Goal: Information Seeking & Learning: Learn about a topic

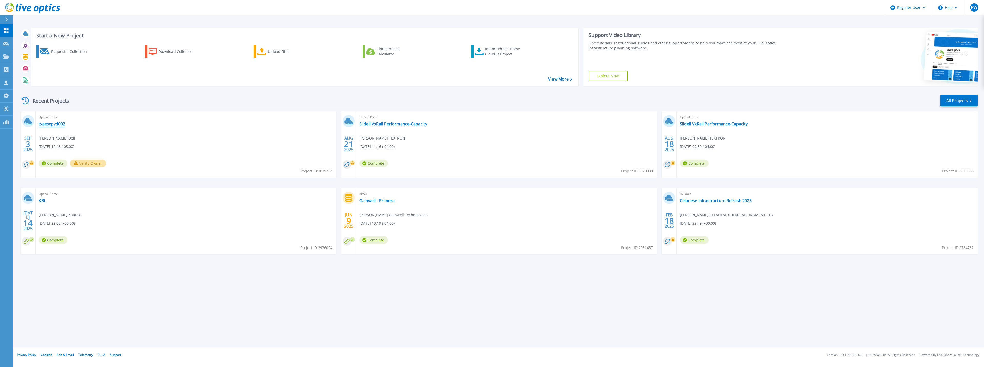
click at [55, 124] on link "txaesxpvd002" at bounding box center [52, 123] width 26 height 5
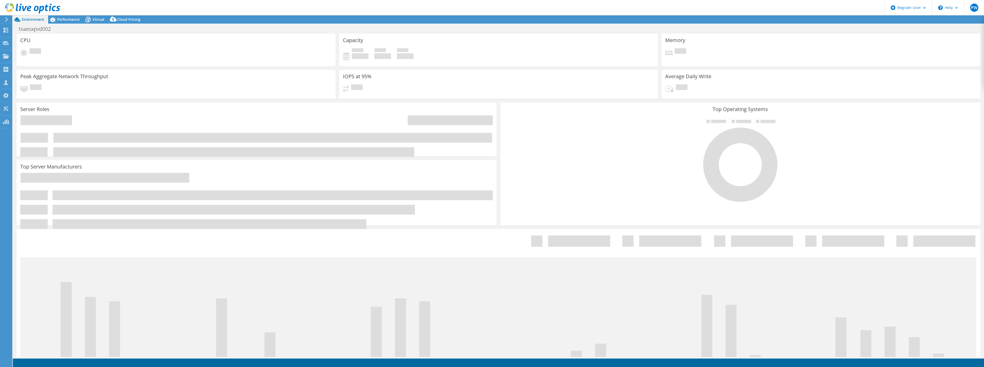
select select "USD"
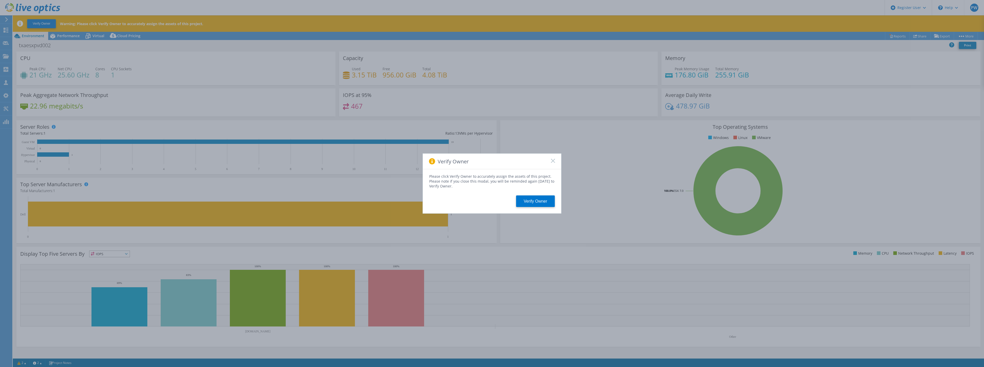
click at [554, 161] on icon at bounding box center [553, 161] width 4 height 4
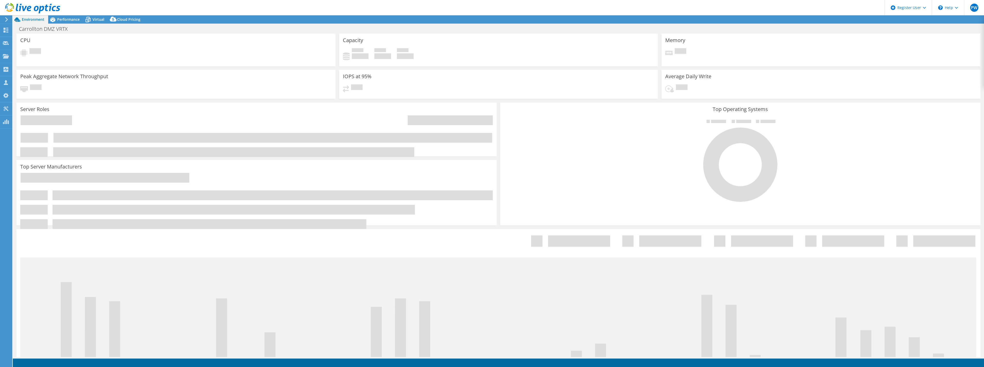
select select "USD"
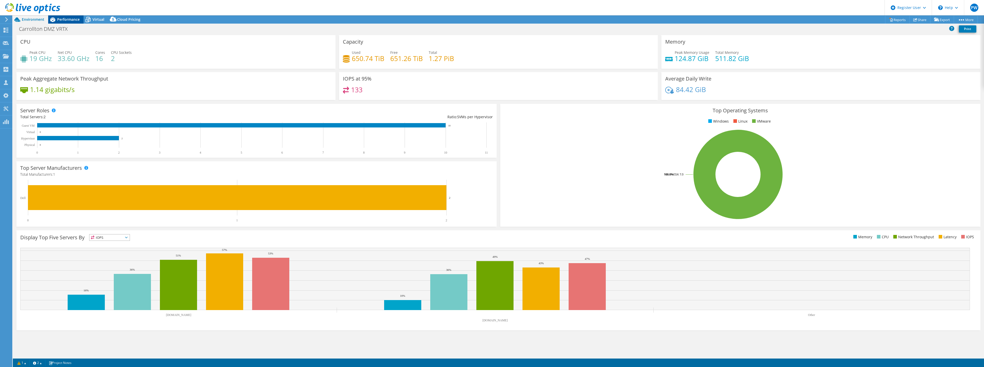
click at [67, 19] on span "Performance" at bounding box center [68, 19] width 23 height 5
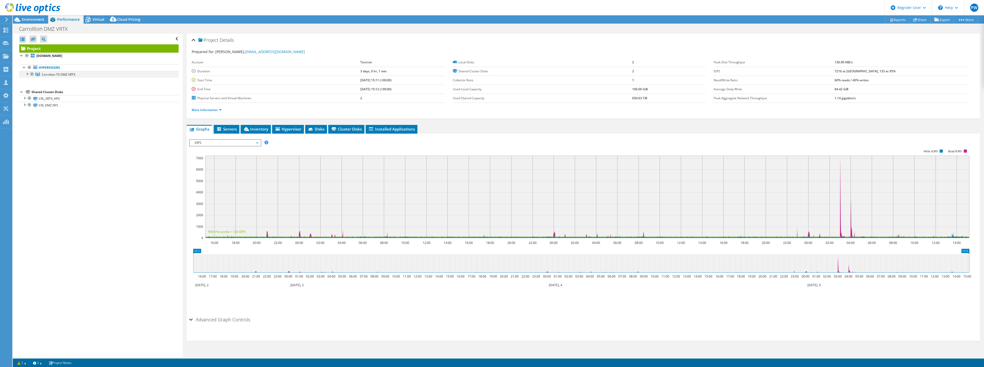
click at [28, 74] on div at bounding box center [26, 73] width 5 height 5
click at [24, 111] on div at bounding box center [24, 111] width 5 height 5
click at [24, 130] on div at bounding box center [24, 131] width 5 height 5
click at [228, 128] on span "Servers" at bounding box center [226, 128] width 20 height 5
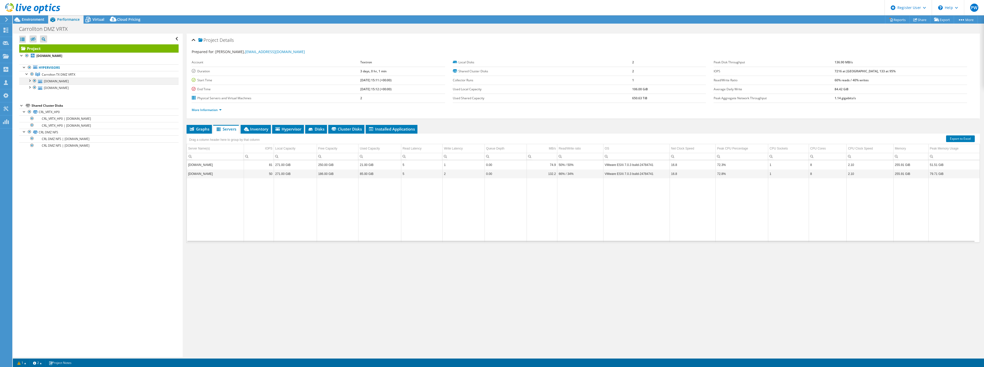
click at [29, 80] on div at bounding box center [29, 80] width 5 height 5
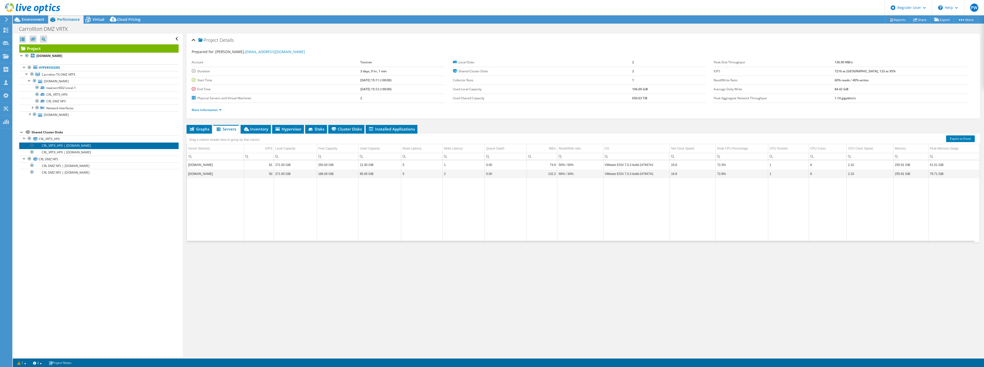
click at [56, 145] on link "CRL_VRTX_HP0 | txaesxcrl002.txt.textron.com" at bounding box center [98, 145] width 159 height 7
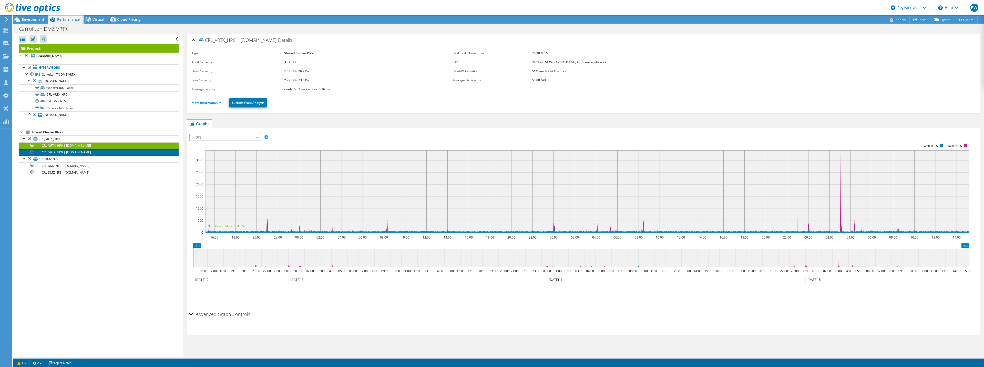
click at [68, 152] on link "CRL_VRTX_HP0 | txaesxcrl001.txt.textron.com" at bounding box center [98, 152] width 159 height 7
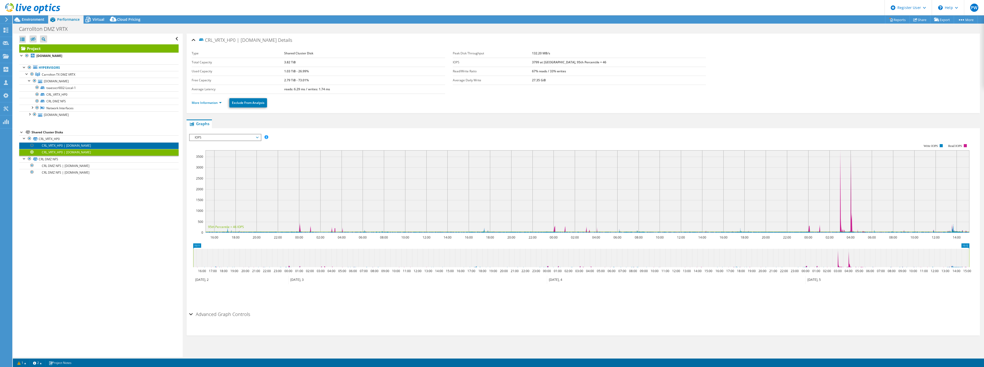
click at [84, 146] on link "CRL_VRTX_HP0 | txaesxcrl002.txt.textron.com" at bounding box center [98, 145] width 159 height 7
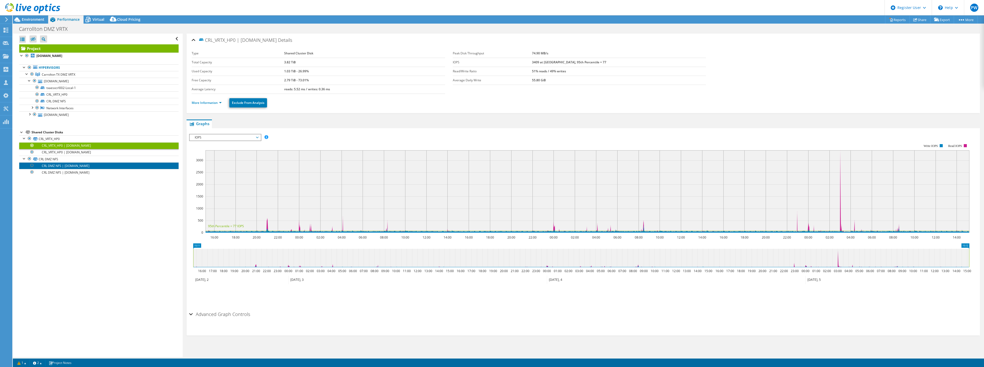
click at [75, 166] on link "CRL DMZ NFS | txaesxcrl002.txt.textron.com" at bounding box center [98, 165] width 159 height 7
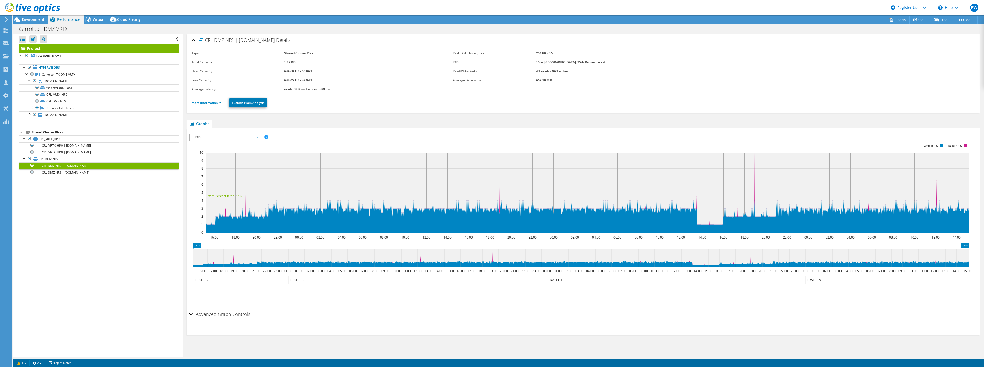
click at [212, 136] on span "IOPS" at bounding box center [225, 137] width 66 height 6
click at [206, 161] on li "Latency" at bounding box center [225, 162] width 71 height 6
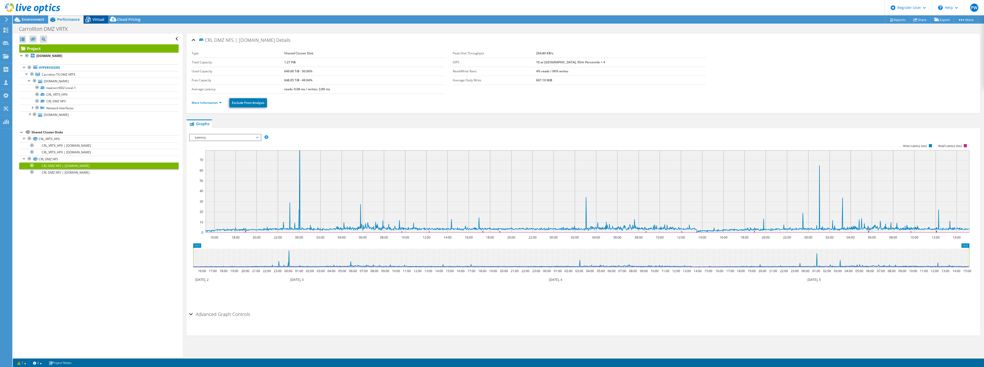
click at [97, 18] on span "Virtual" at bounding box center [98, 19] width 12 height 5
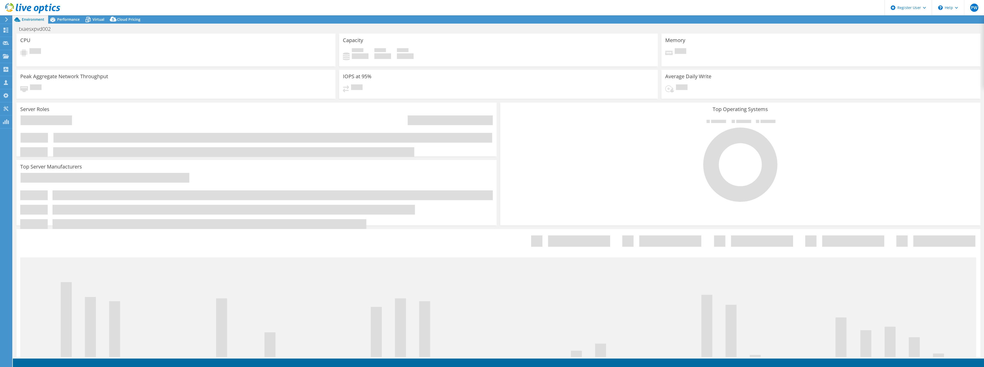
select select "USD"
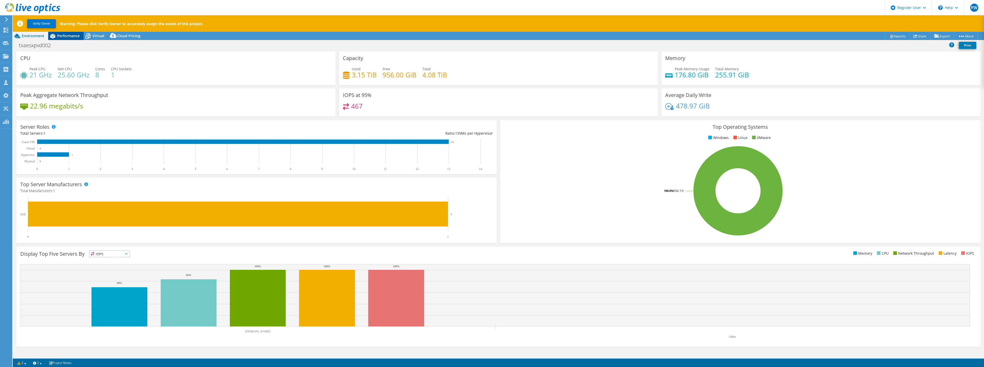
click at [69, 36] on span "Performance" at bounding box center [68, 35] width 23 height 5
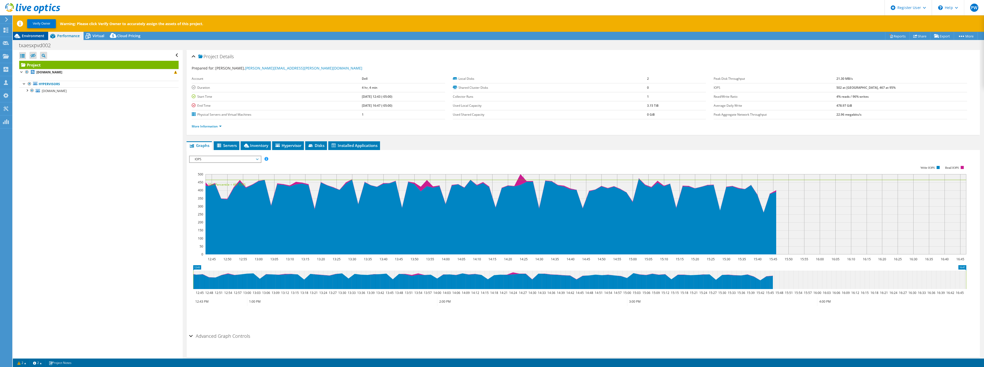
click at [34, 34] on span "Environment" at bounding box center [33, 35] width 23 height 5
